Goal: Information Seeking & Learning: Find specific fact

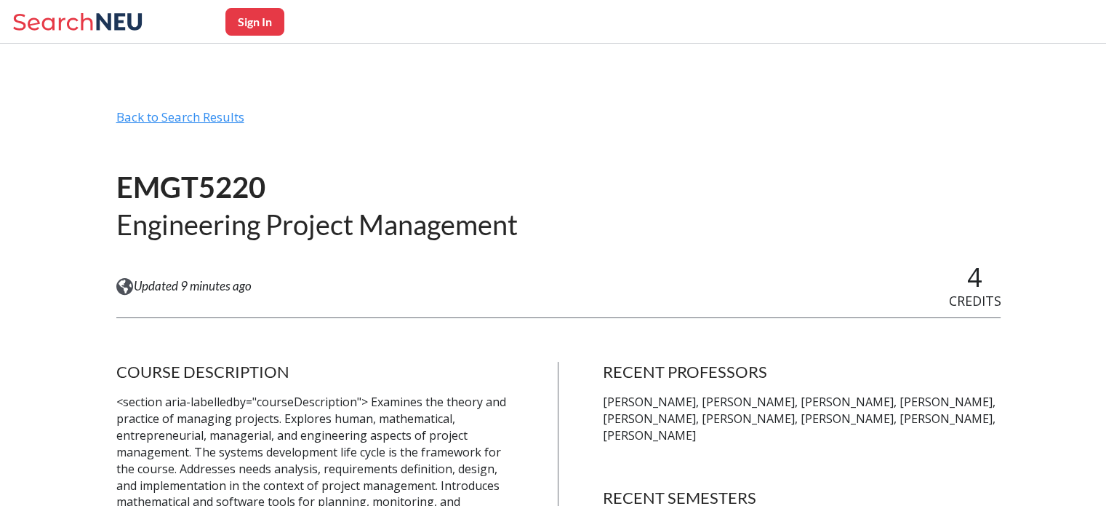
click at [159, 122] on div "Back to Search Results" at bounding box center [558, 123] width 885 height 28
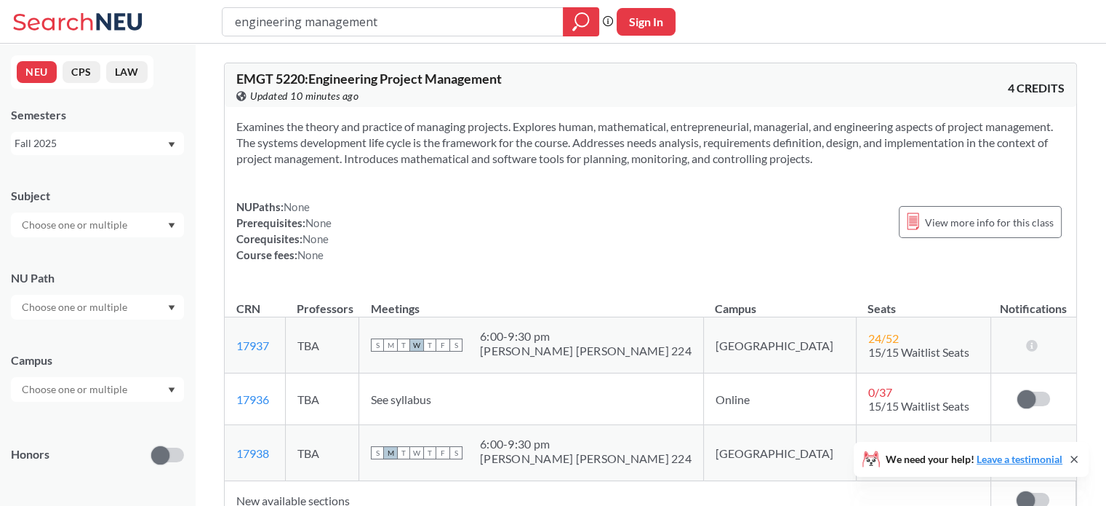
drag, startPoint x: 386, startPoint y: 25, endPoint x: 208, endPoint y: 25, distance: 177.5
click at [208, 25] on div "engineering management Phrase search guarantees the exact search appears in the…" at bounding box center [553, 22] width 1106 height 44
type input "e"
type input "ME5545"
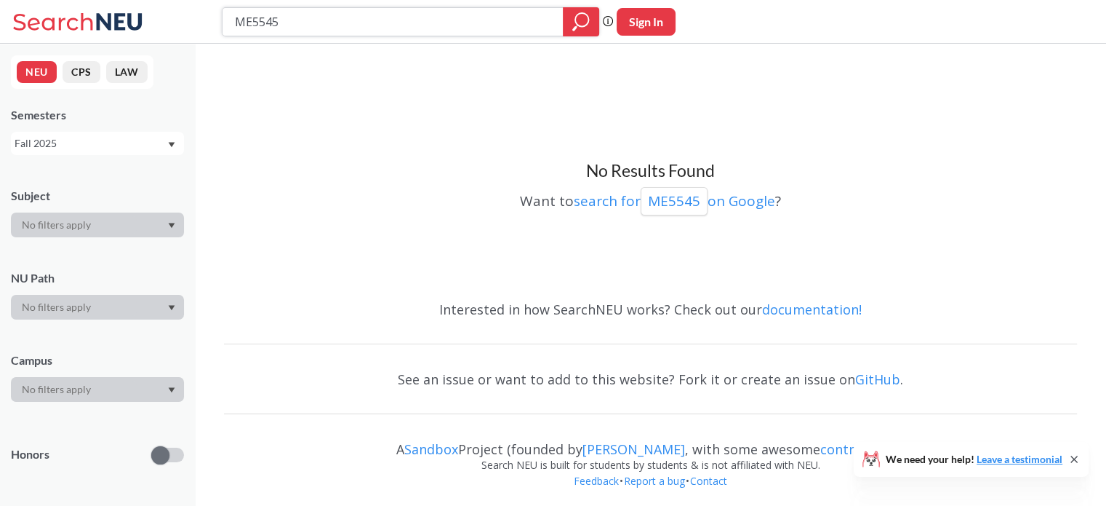
drag, startPoint x: 335, startPoint y: 21, endPoint x: 255, endPoint y: 14, distance: 80.4
click at [255, 14] on input "ME5545" at bounding box center [393, 21] width 319 height 25
type input "ME5665"
click at [141, 144] on div "Fall 2025" at bounding box center [91, 143] width 152 height 16
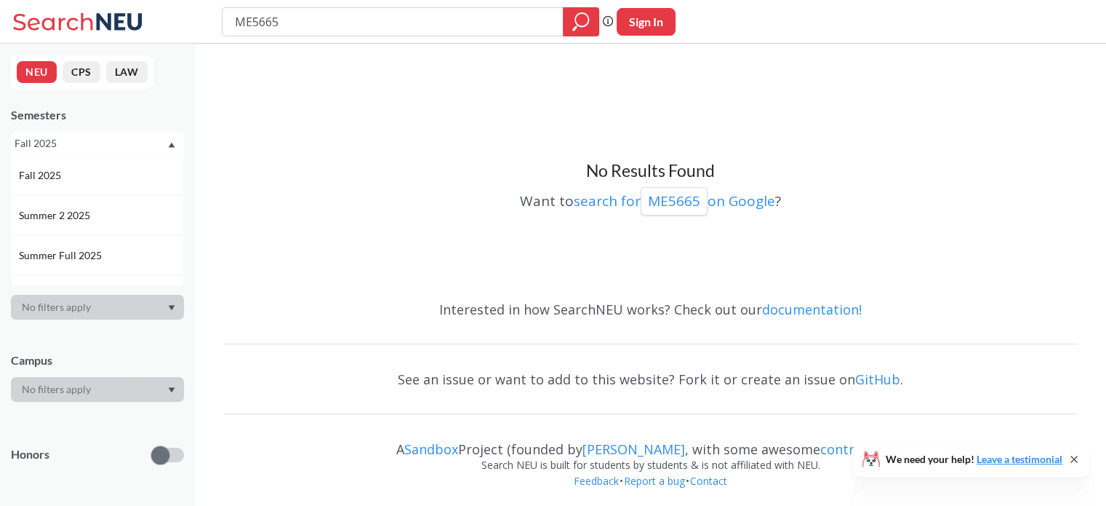
click at [141, 144] on div "Fall 2025" at bounding box center [91, 143] width 152 height 16
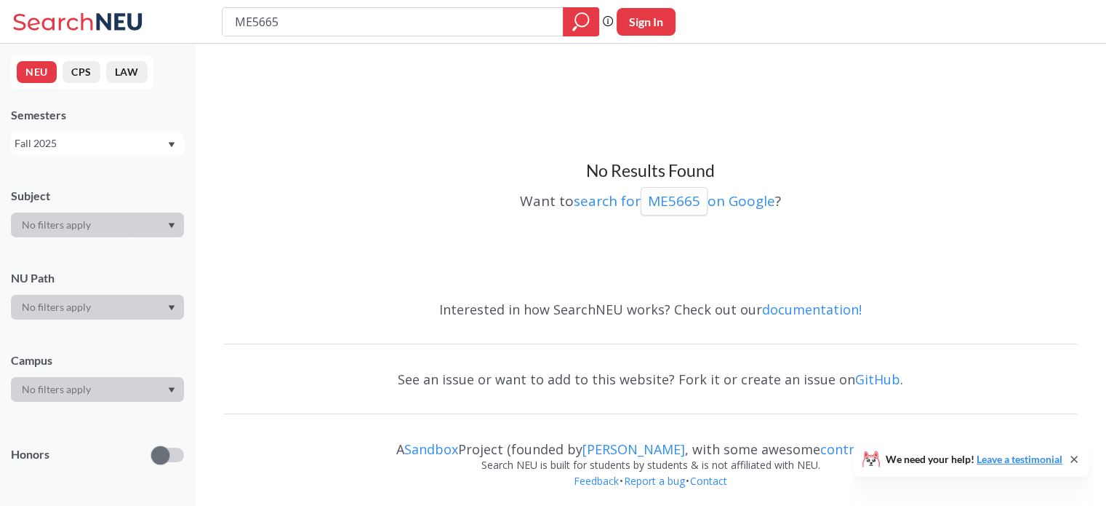
click at [167, 224] on div at bounding box center [97, 224] width 173 height 25
click at [375, 145] on div "No Results Found Want to search for ME5665 on Google ?" at bounding box center [650, 169] width 853 height 237
